Goal: Information Seeking & Learning: Find specific fact

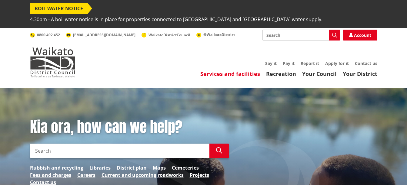
click at [239, 70] on link "Services and facilities" at bounding box center [230, 73] width 60 height 7
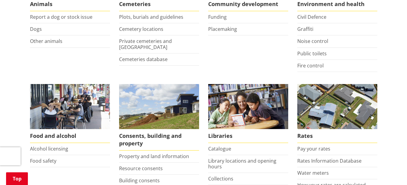
scroll to position [212, 0]
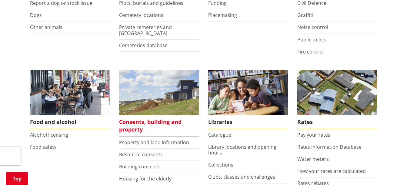
click at [163, 115] on span "Consents, building and property" at bounding box center [159, 125] width 80 height 21
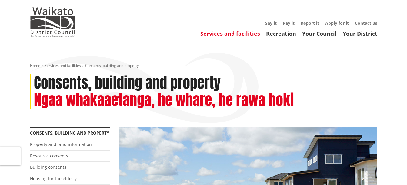
scroll to position [30, 0]
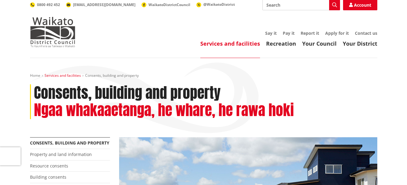
click at [64, 73] on link "Services and facilities" at bounding box center [63, 75] width 36 height 5
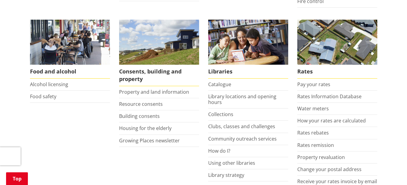
scroll to position [303, 0]
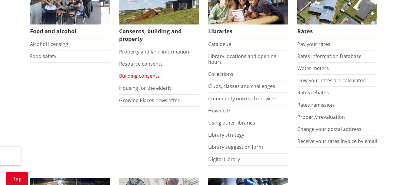
click at [142, 73] on link "Building consents" at bounding box center [139, 76] width 41 height 7
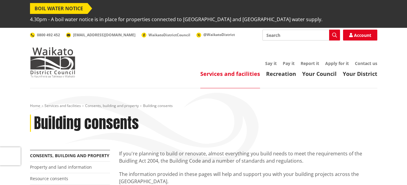
click at [289, 30] on input "Search" at bounding box center [300, 35] width 77 height 11
type input "cpu"
click at [333, 33] on icon "button" at bounding box center [334, 35] width 5 height 5
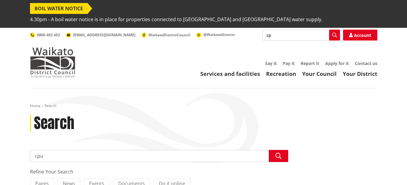
type input "c"
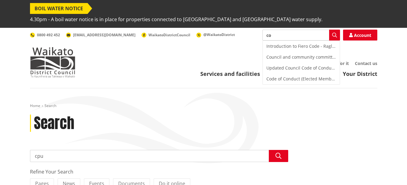
type input "c"
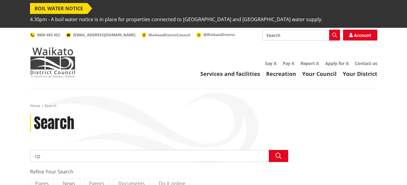
type input "c"
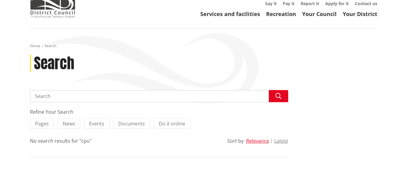
scroll to position [61, 0]
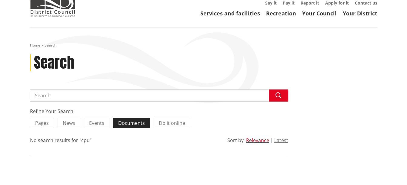
click at [130, 120] on span "Documents" at bounding box center [131, 123] width 27 height 7
click at [0, 0] on input "Documents" at bounding box center [0, 0] width 0 height 0
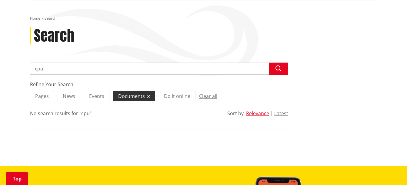
scroll to position [91, 0]
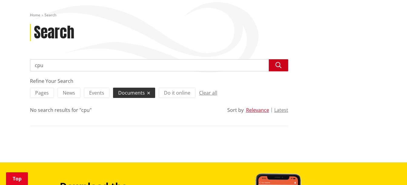
click at [279, 62] on icon "button" at bounding box center [278, 65] width 6 height 6
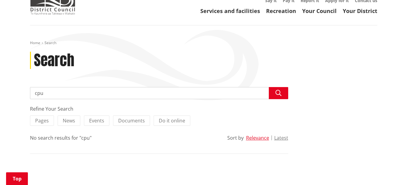
scroll to position [61, 0]
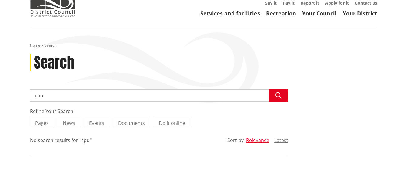
drag, startPoint x: 50, startPoint y: 86, endPoint x: 29, endPoint y: 88, distance: 21.0
click at [29, 90] on div "Search cpu Search Refine Your Search Pages News Events Documents Do it online N…" at bounding box center [158, 129] width 267 height 79
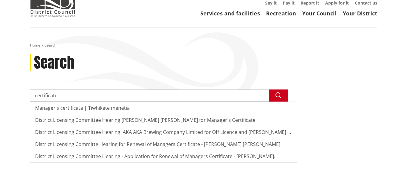
type input "certificate"
click at [278, 93] on icon "button" at bounding box center [278, 96] width 6 height 6
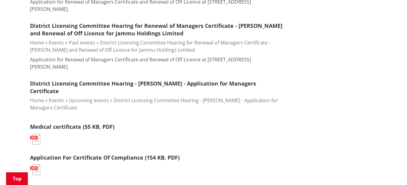
scroll to position [515, 0]
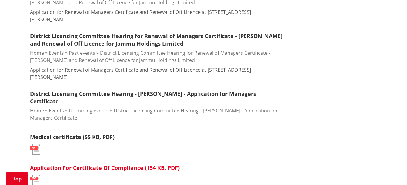
click at [127, 164] on link "Application For Certificate Of Compliance (154 KB, PDF)" at bounding box center [105, 167] width 150 height 7
